Goal: Transaction & Acquisition: Download file/media

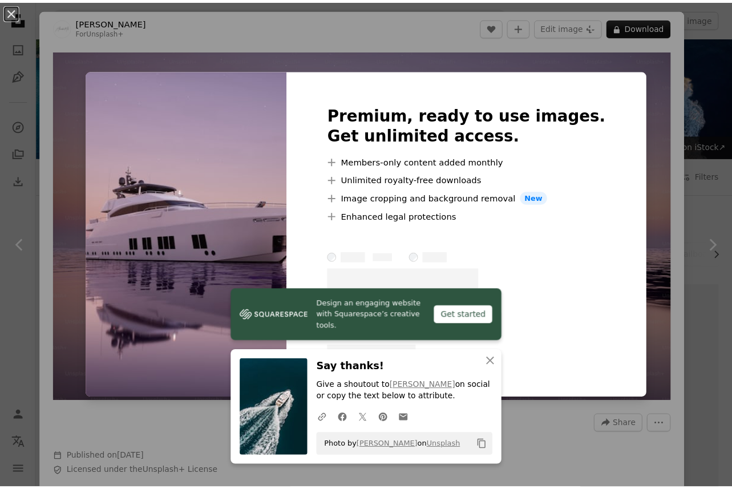
scroll to position [599, 0]
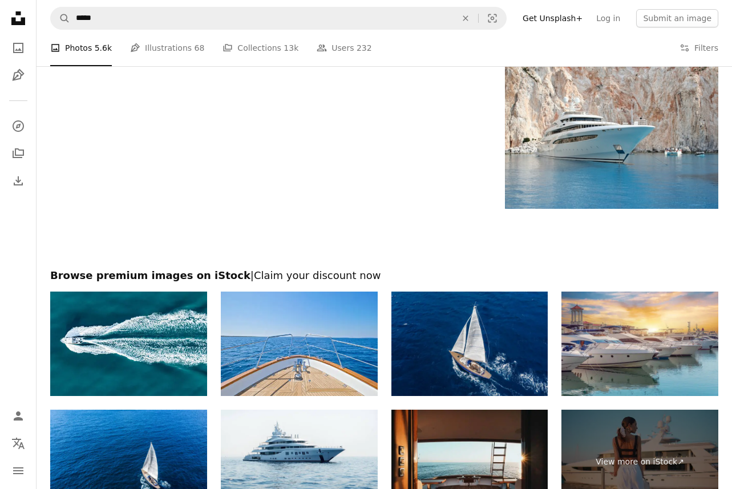
scroll to position [1733, 0]
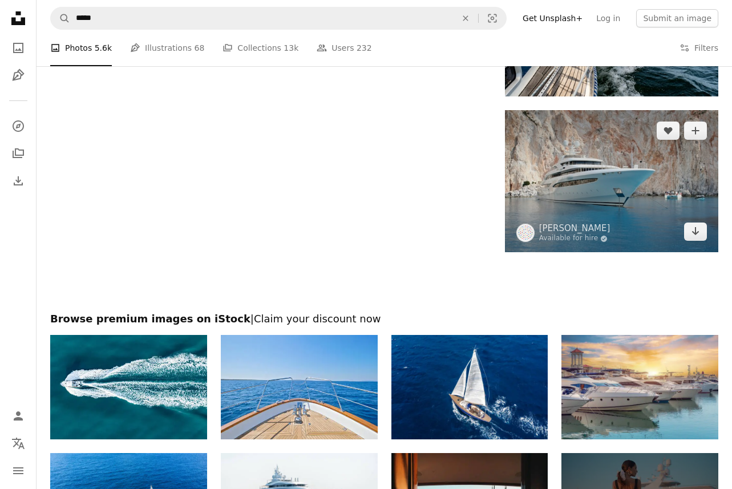
click at [620, 206] on img at bounding box center [611, 181] width 213 height 142
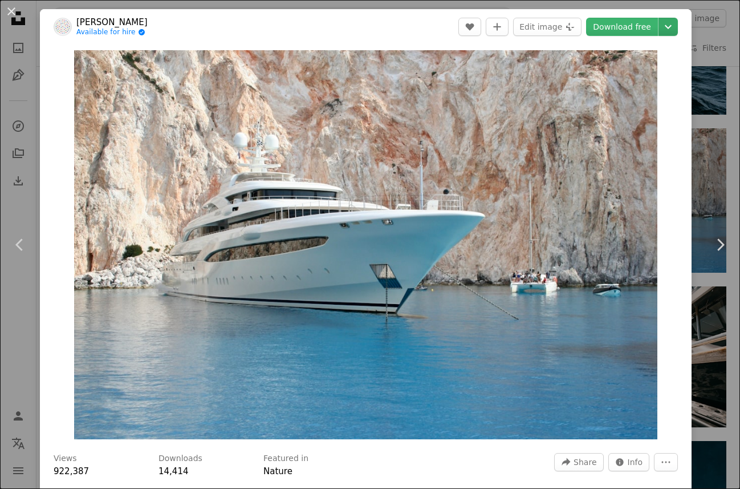
click at [661, 21] on icon "Chevron down" at bounding box center [668, 27] width 18 height 14
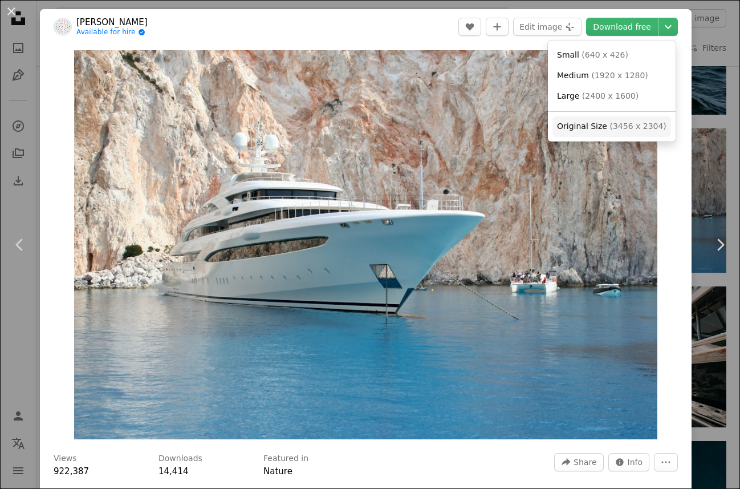
click at [621, 121] on span "Original Size ( 3456 x 2304 )" at bounding box center [612, 126] width 110 height 11
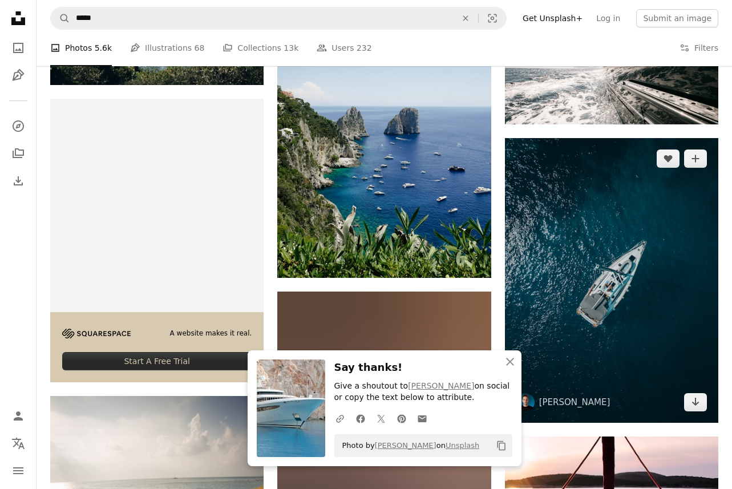
scroll to position [2007, 0]
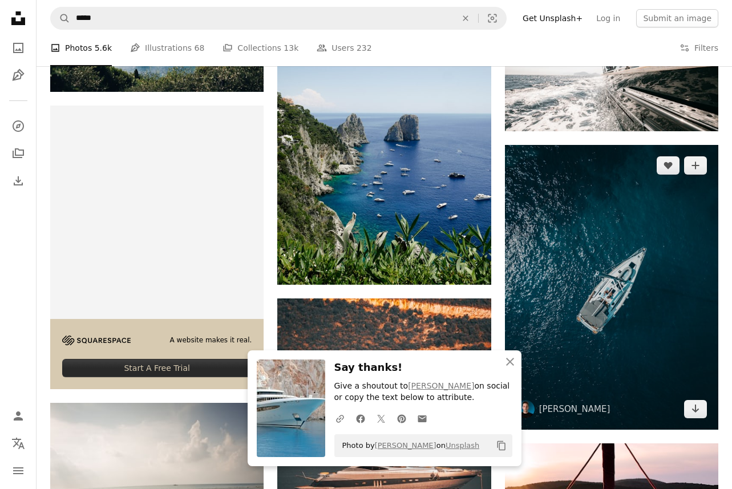
click at [622, 276] on img at bounding box center [611, 287] width 213 height 285
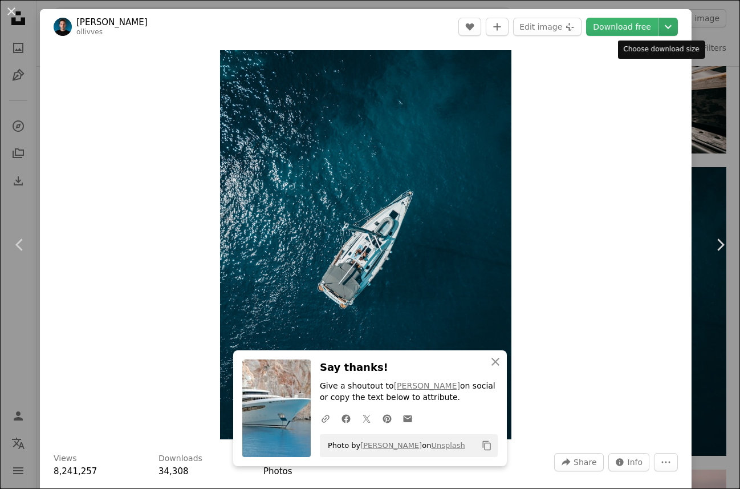
click at [663, 21] on icon "Chevron down" at bounding box center [668, 27] width 18 height 14
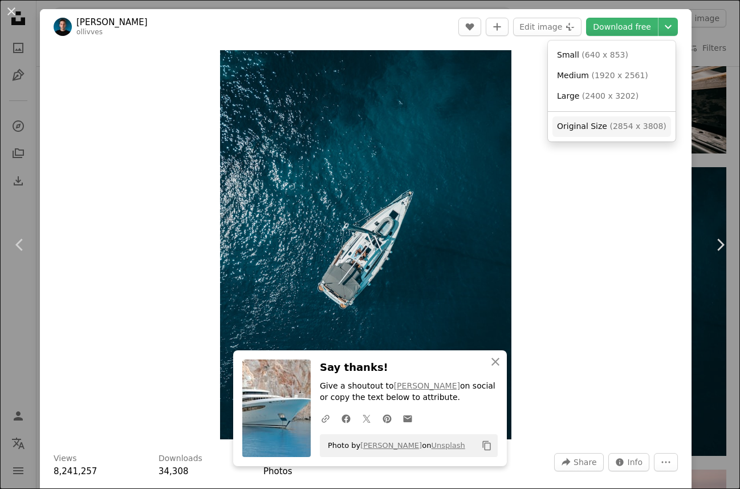
click at [602, 129] on span "Original Size" at bounding box center [582, 125] width 50 height 9
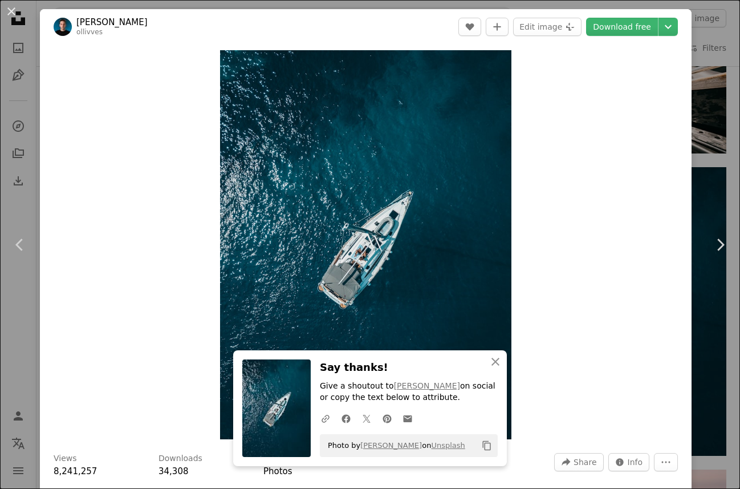
click at [701, 66] on div "An X shape Chevron left Chevron right An X shape Close Say thanks! Give a shout…" at bounding box center [370, 244] width 740 height 489
